Goal: Information Seeking & Learning: Learn about a topic

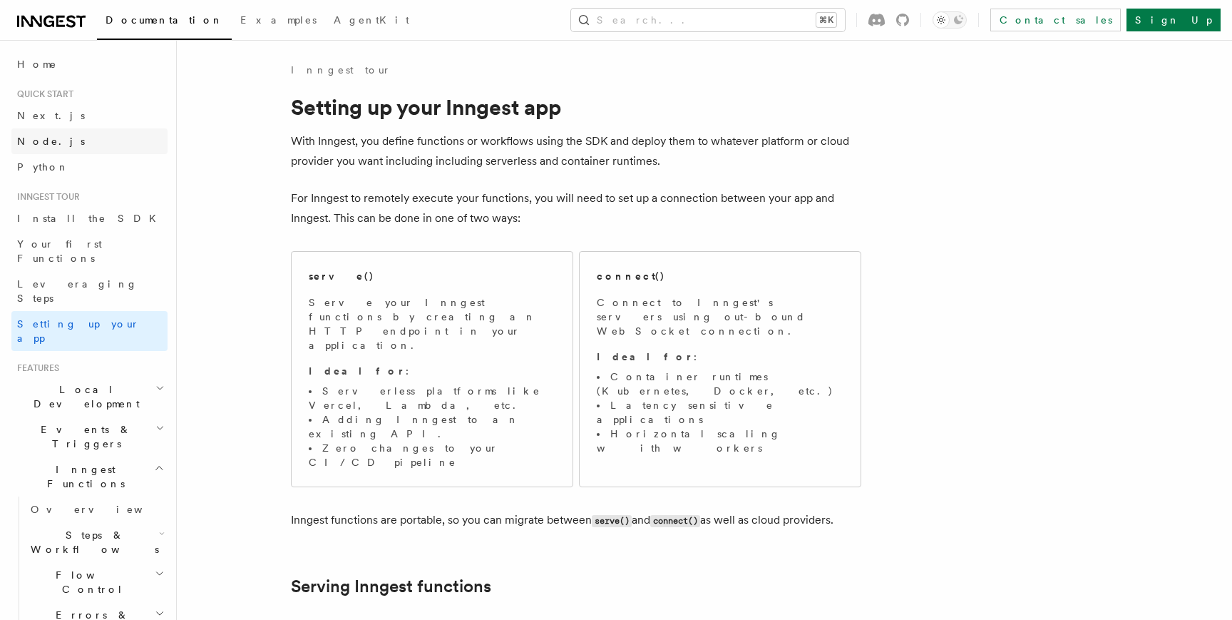
click at [65, 141] on link "Node.js" at bounding box center [89, 141] width 156 height 26
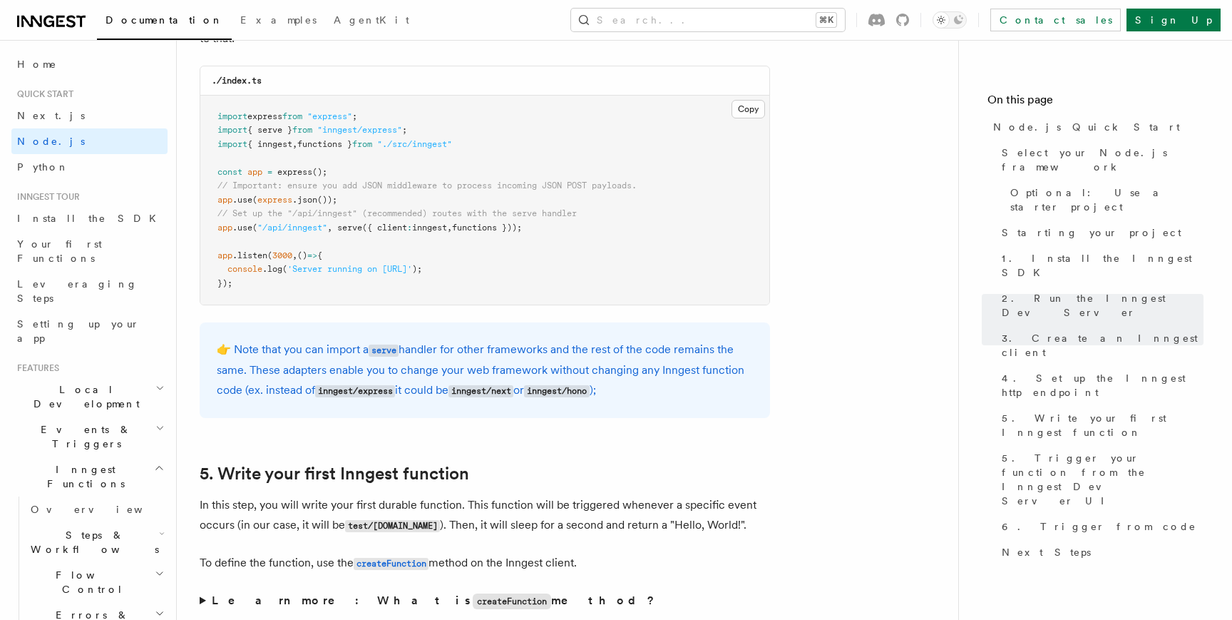
scroll to position [2269, 0]
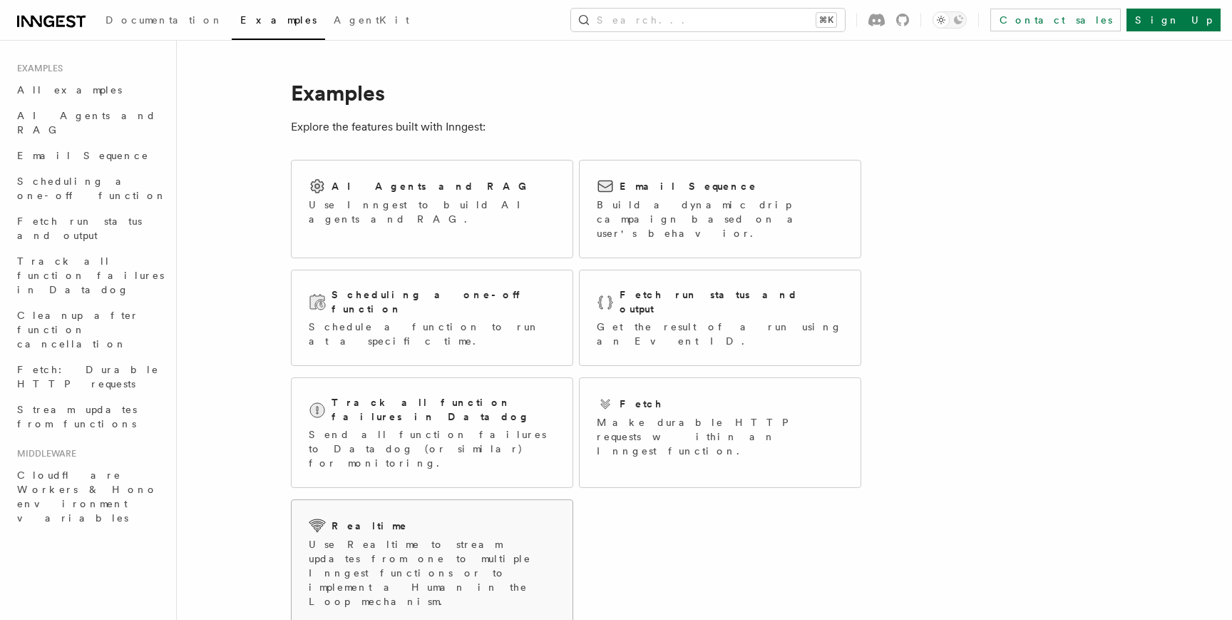
click at [483, 517] on div "Realtime" at bounding box center [432, 525] width 247 height 17
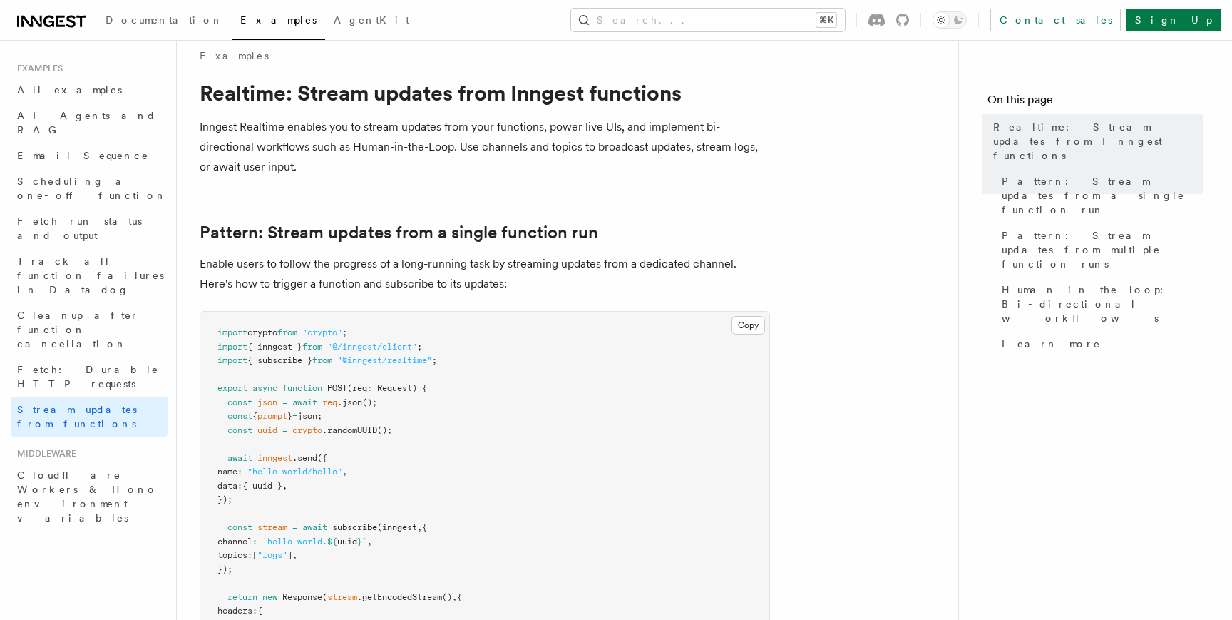
scroll to position [16, 0]
